Goal: Task Accomplishment & Management: Use online tool/utility

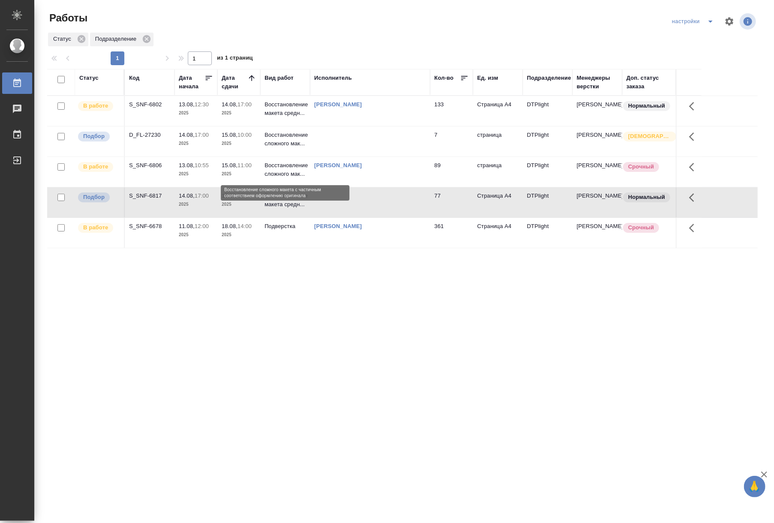
click at [278, 174] on p "Восстановление сложного мак..." at bounding box center [285, 169] width 41 height 17
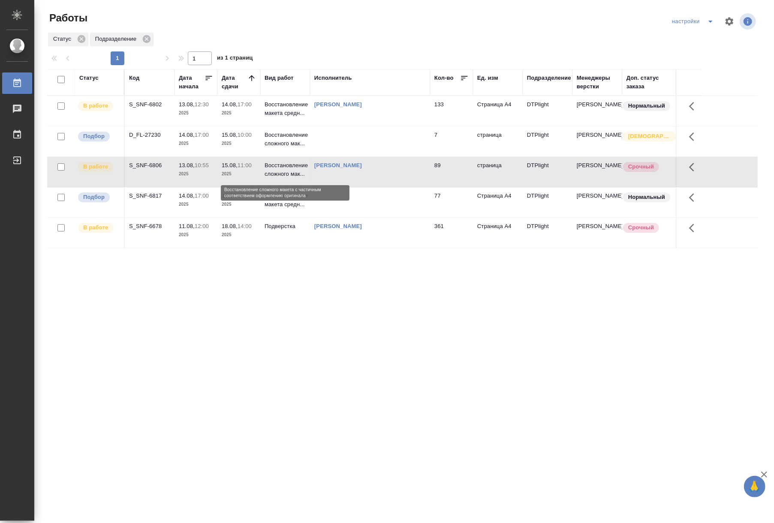
click at [278, 174] on p "Восстановление сложного мак..." at bounding box center [285, 169] width 41 height 17
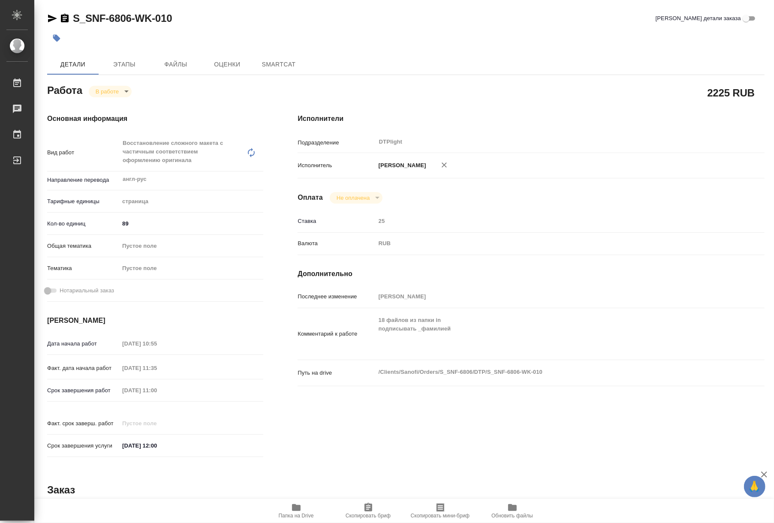
type textarea "x"
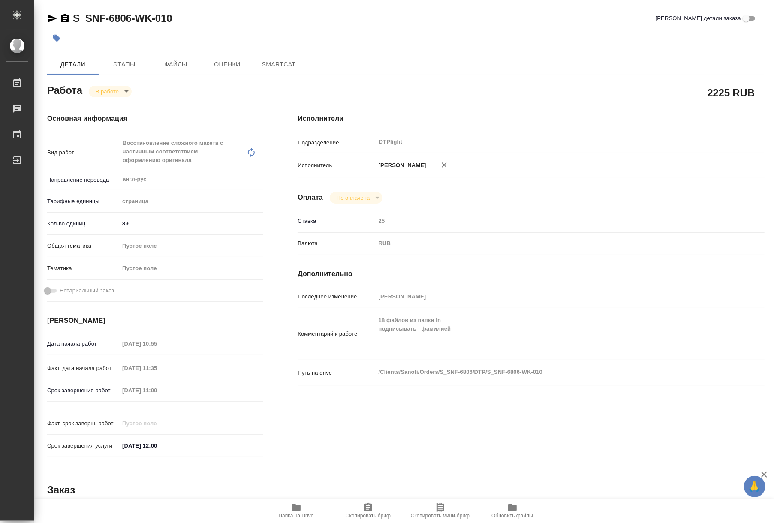
type textarea "x"
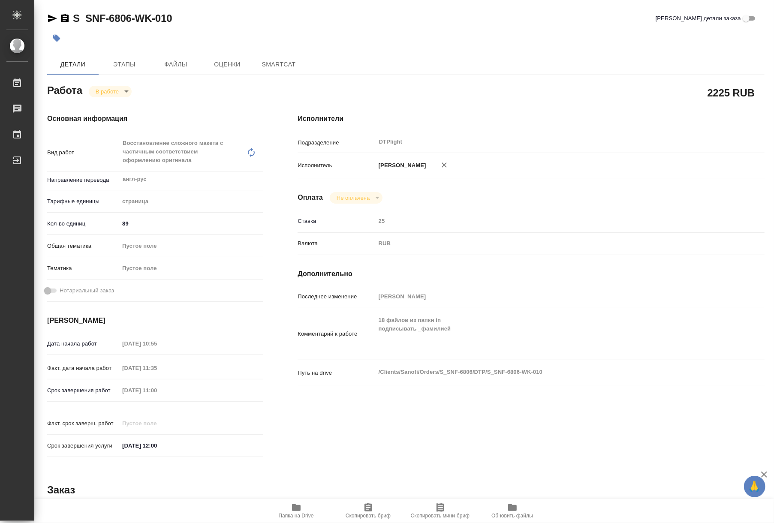
type textarea "x"
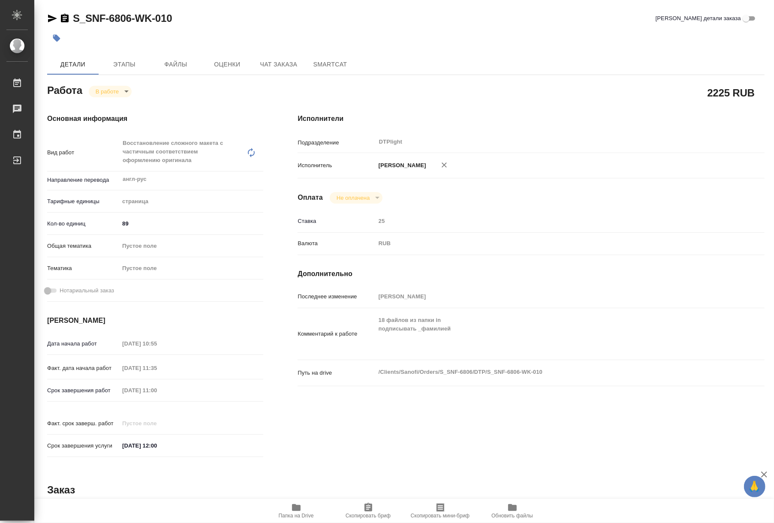
type textarea "x"
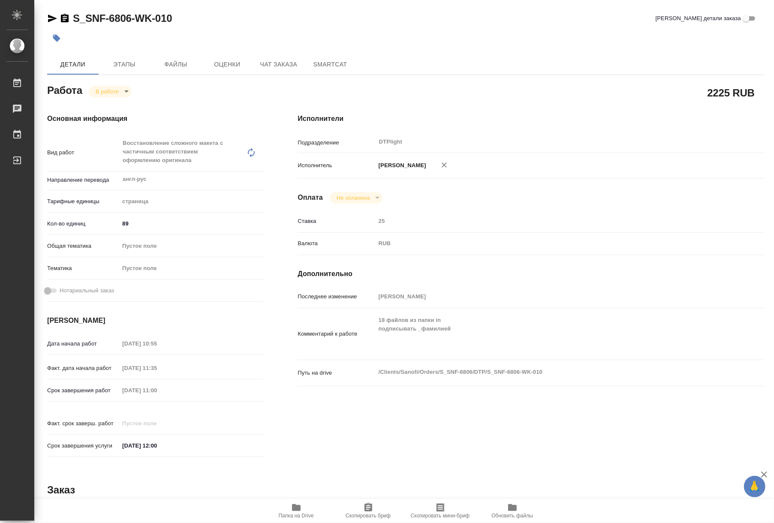
type textarea "x"
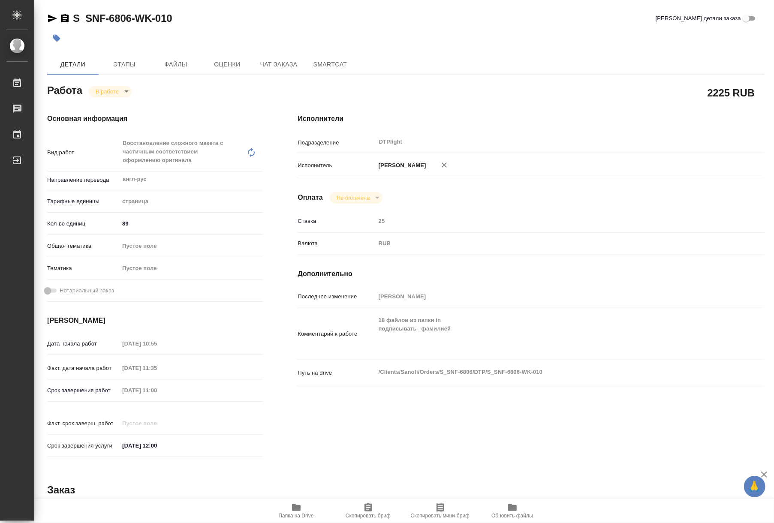
click at [293, 508] on icon "button" at bounding box center [296, 507] width 9 height 7
drag, startPoint x: 184, startPoint y: 19, endPoint x: 74, endPoint y: 25, distance: 110.4
click at [74, 25] on div "S_SNF-6806-WK-010 Кратко детали заказа" at bounding box center [405, 19] width 717 height 14
copy link "S_SNF-6806-WK-010"
